Goal: Share content

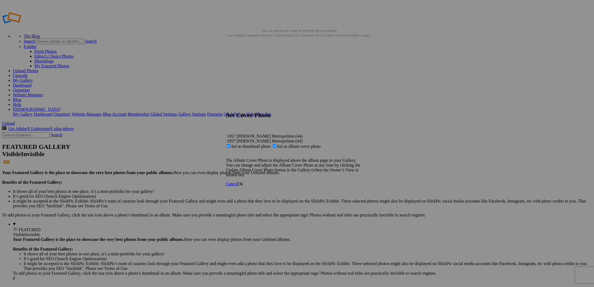
click at [243, 186] on span "Ok" at bounding box center [240, 184] width 5 height 5
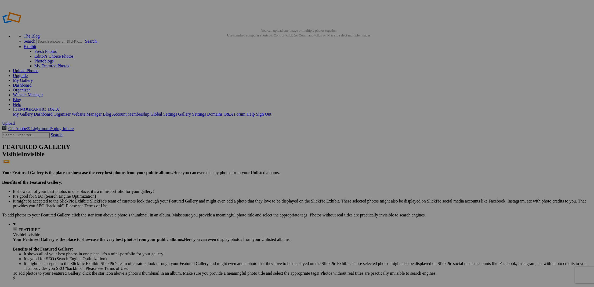
drag, startPoint x: 504, startPoint y: 28, endPoint x: 506, endPoint y: 35, distance: 6.6
